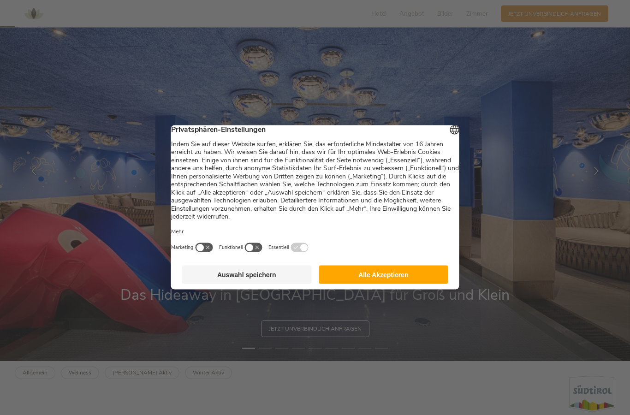
scroll to position [54, 0]
click at [388, 284] on button "Alle Akzeptieren" at bounding box center [384, 275] width 130 height 18
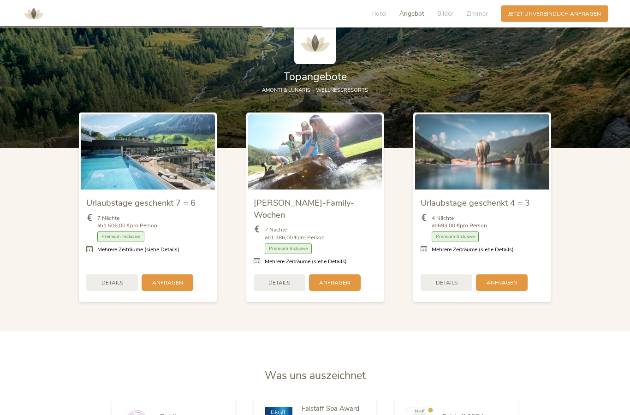
scroll to position [934, 0]
click at [329, 266] on link "Mehrere Zeiträume (siehe Details)" at bounding box center [306, 262] width 82 height 8
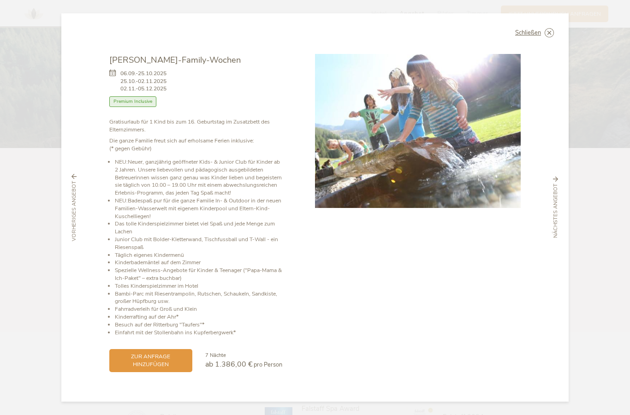
click at [0, 0] on icon at bounding box center [0, 0] width 0 height 0
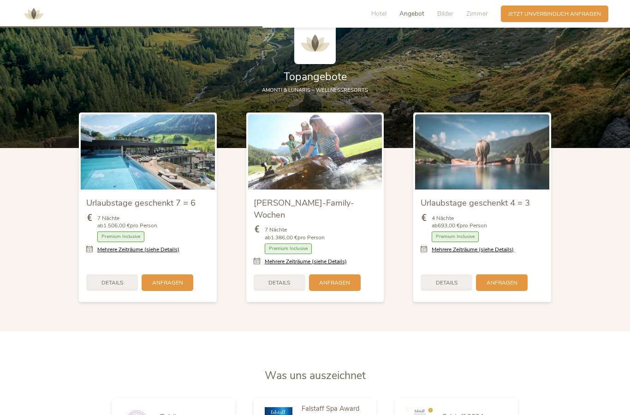
click at [131, 242] on span "Premium Inclusive" at bounding box center [120, 237] width 47 height 11
click at [158, 254] on link "Mehrere Zeiträume (siehe Details)" at bounding box center [138, 250] width 82 height 8
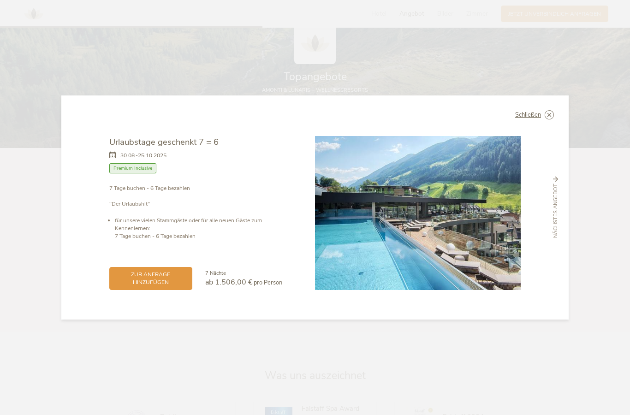
click at [0, 0] on icon at bounding box center [0, 0] width 0 height 0
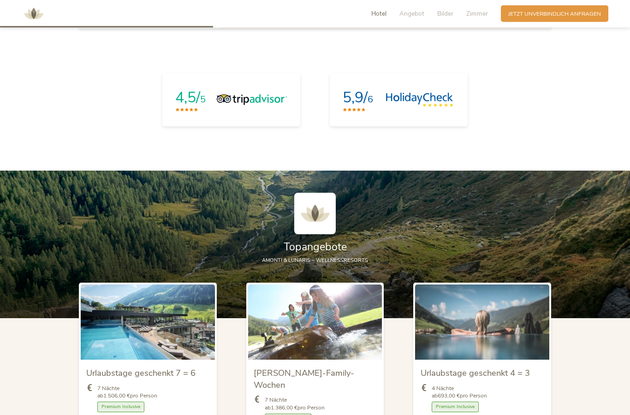
scroll to position [763, 0]
click at [421, 7] on div "Hotel Angebot Bilder Zimmer" at bounding box center [431, 14] width 139 height 17
click at [417, 14] on span "Angebot" at bounding box center [411, 13] width 25 height 9
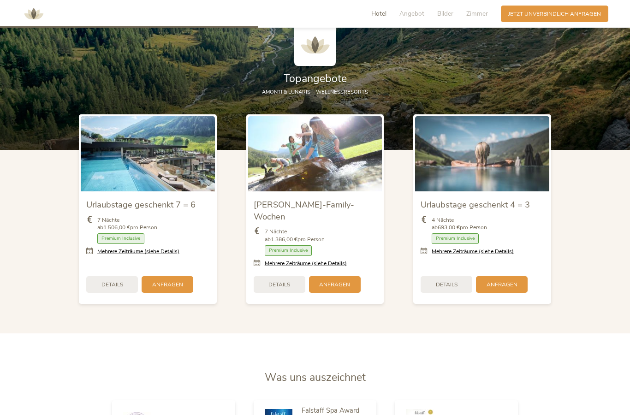
scroll to position [933, 0]
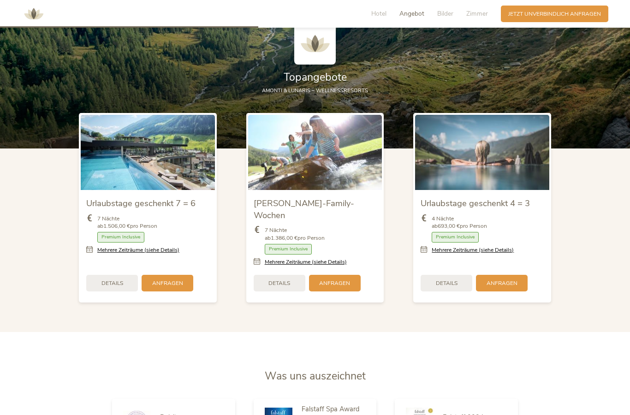
click at [448, 12] on span "Bilder" at bounding box center [445, 13] width 16 height 9
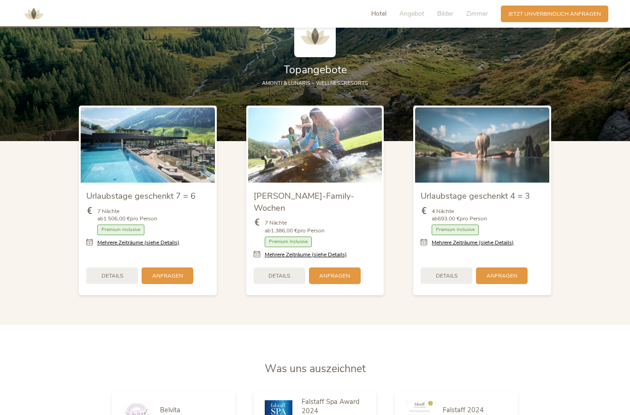
scroll to position [944, 0]
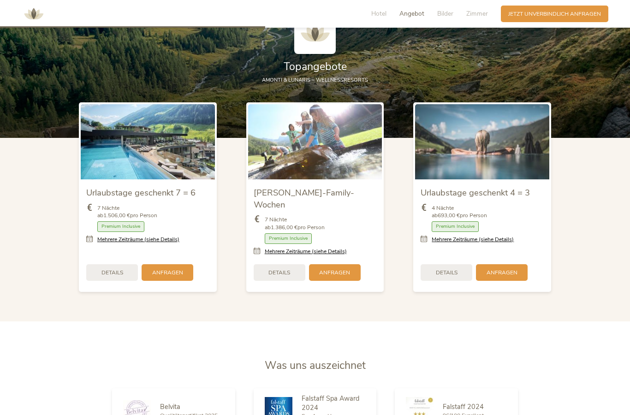
click at [469, 244] on link "Mehrere Zeiträume (siehe Details)" at bounding box center [473, 240] width 82 height 8
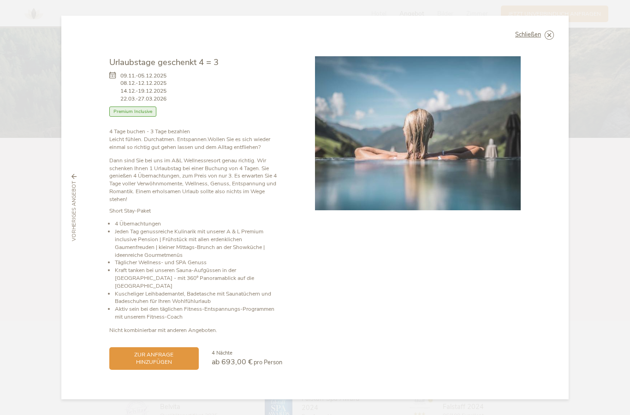
click at [0, 0] on icon at bounding box center [0, 0] width 0 height 0
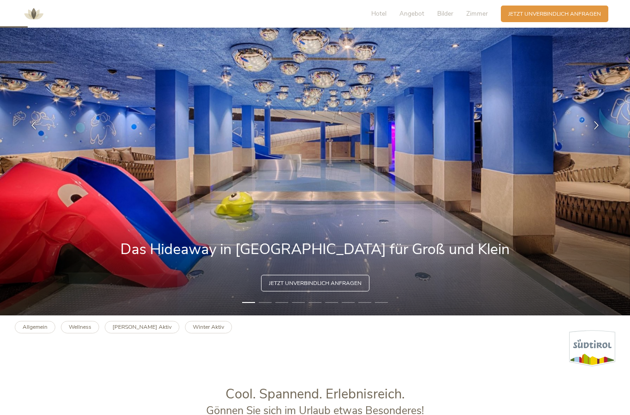
scroll to position [111, 0]
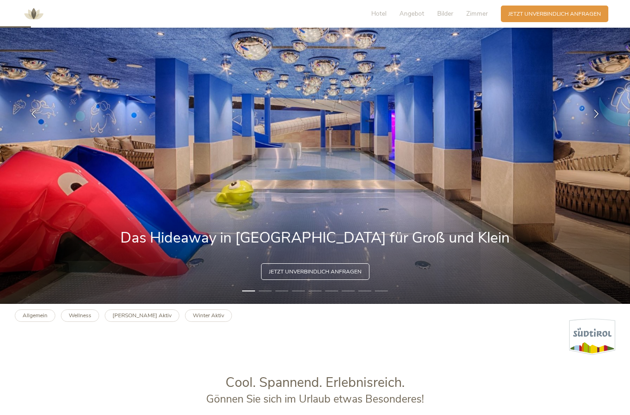
click at [600, 125] on div at bounding box center [596, 113] width 23 height 23
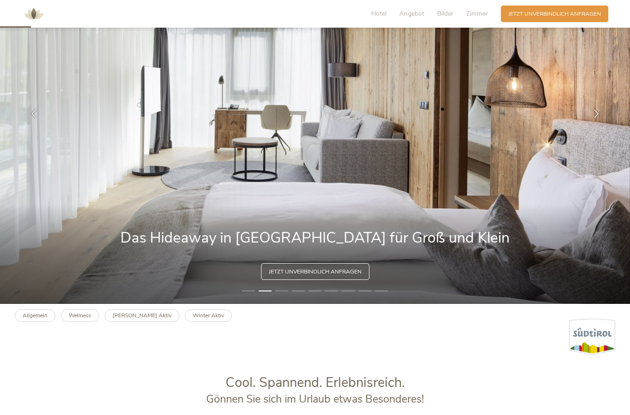
click at [594, 118] on icon at bounding box center [596, 114] width 8 height 8
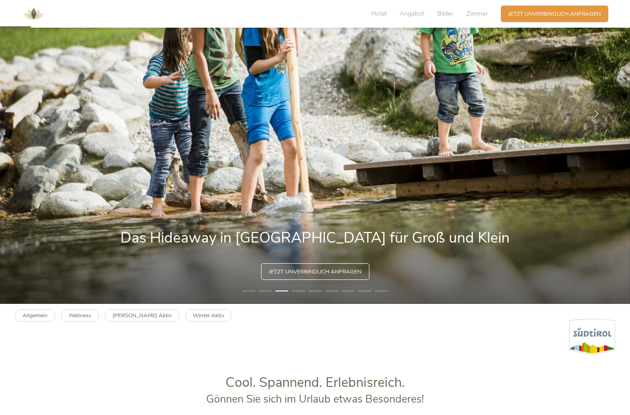
click at [595, 118] on icon at bounding box center [596, 114] width 8 height 8
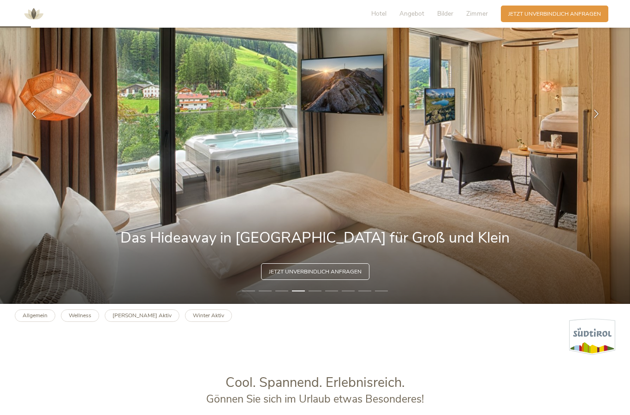
click at [594, 125] on div at bounding box center [596, 113] width 23 height 23
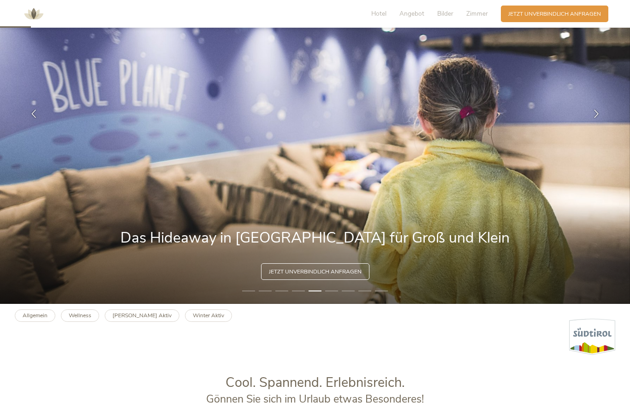
click at [596, 125] on div at bounding box center [596, 113] width 23 height 23
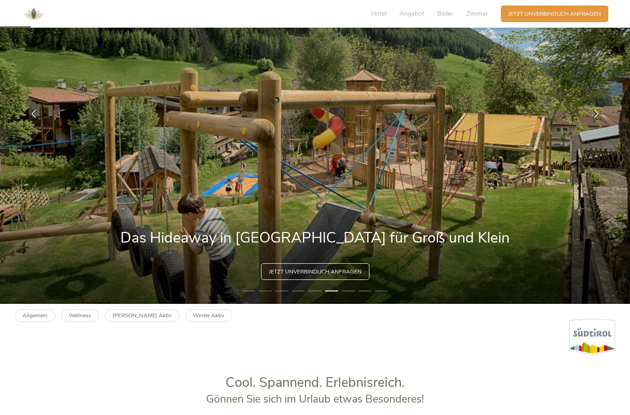
click at [599, 118] on icon at bounding box center [596, 114] width 8 height 8
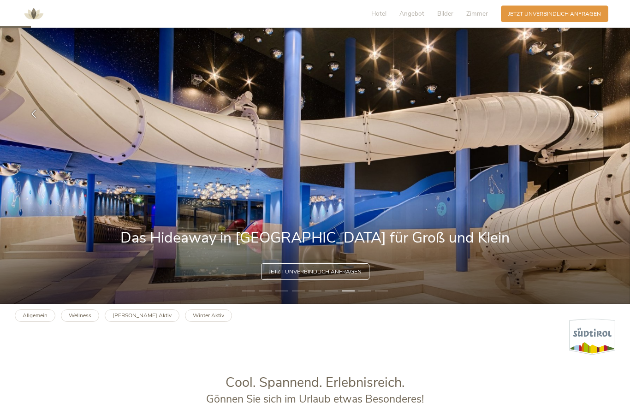
click at [599, 118] on icon at bounding box center [596, 114] width 8 height 8
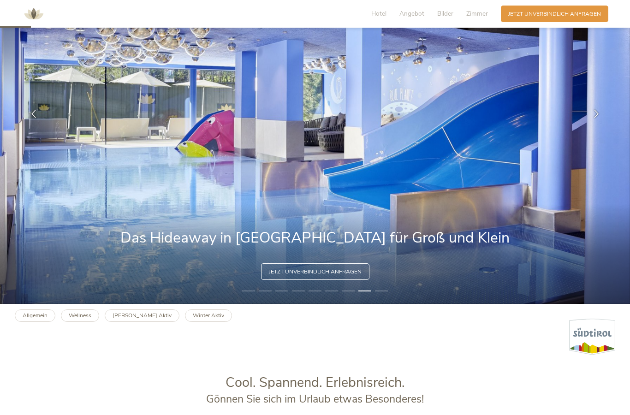
click at [594, 125] on div at bounding box center [596, 113] width 23 height 23
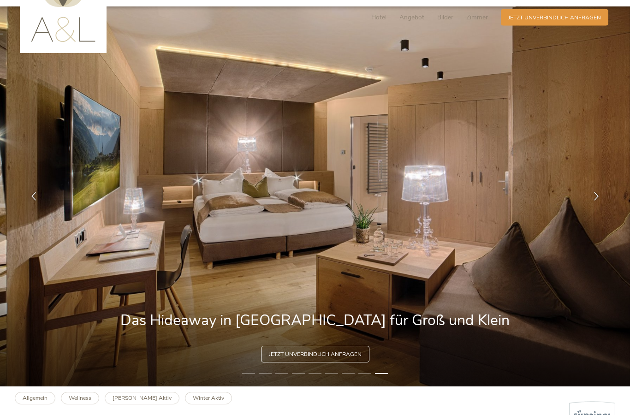
scroll to position [0, 0]
